Goal: Information Seeking & Learning: Find specific fact

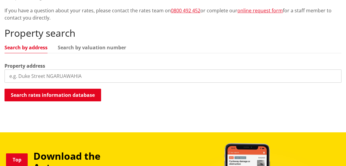
scroll to position [156, 0]
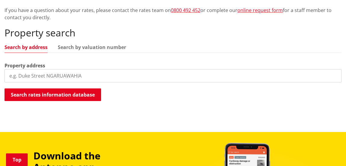
click at [19, 76] on input "search" at bounding box center [173, 75] width 337 height 13
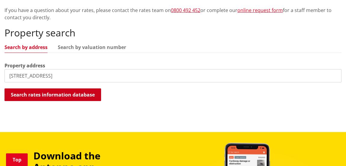
type input "58 Raranga Road"
click at [67, 94] on button "Search rates information database" at bounding box center [53, 94] width 97 height 13
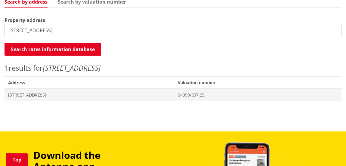
scroll to position [216, 0]
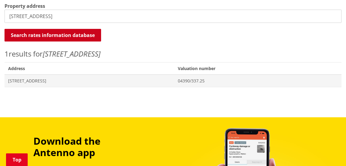
click at [49, 36] on button "Search rates information database" at bounding box center [53, 35] width 97 height 13
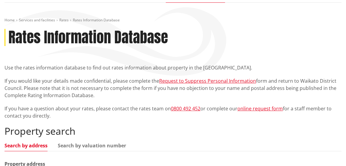
scroll to position [0, 0]
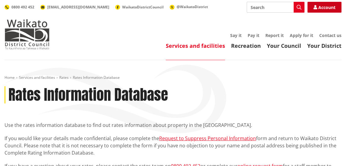
click at [318, 8] on link "Account" at bounding box center [325, 7] width 34 height 11
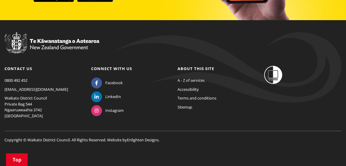
scroll to position [972, 0]
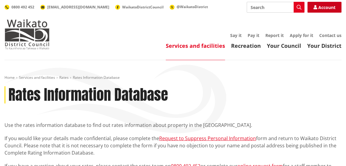
click at [322, 7] on link "Account" at bounding box center [325, 7] width 34 height 11
